Goal: Check status: Check status

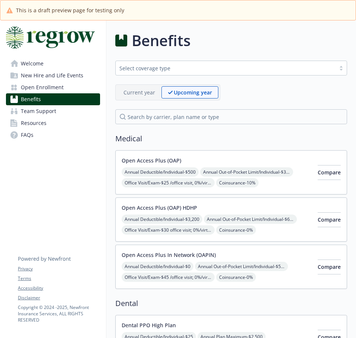
scroll to position [495, 0]
